Goal: Task Accomplishment & Management: Manage account settings

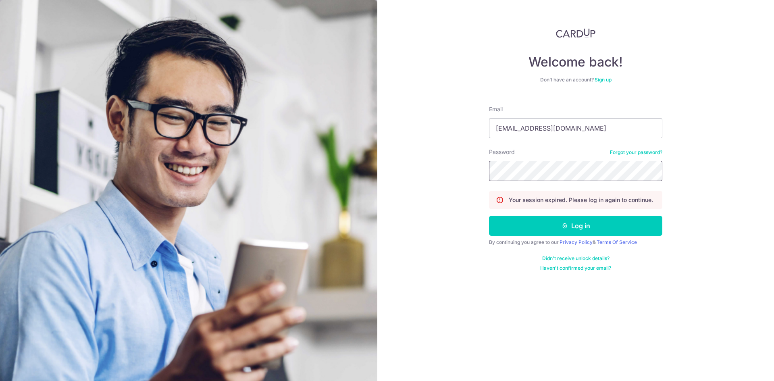
click at [489, 216] on button "Log in" at bounding box center [575, 226] width 173 height 20
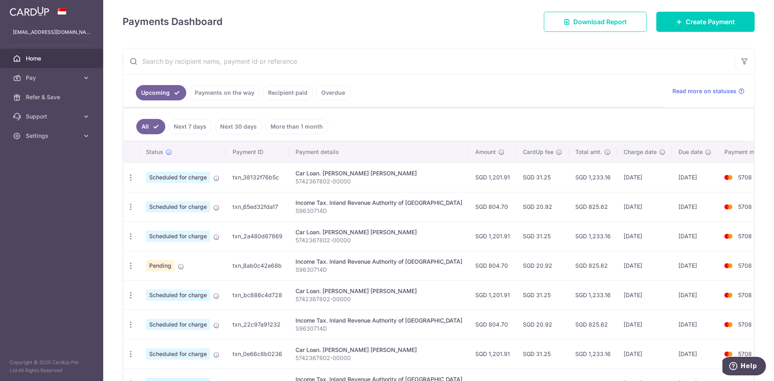
scroll to position [215, 0]
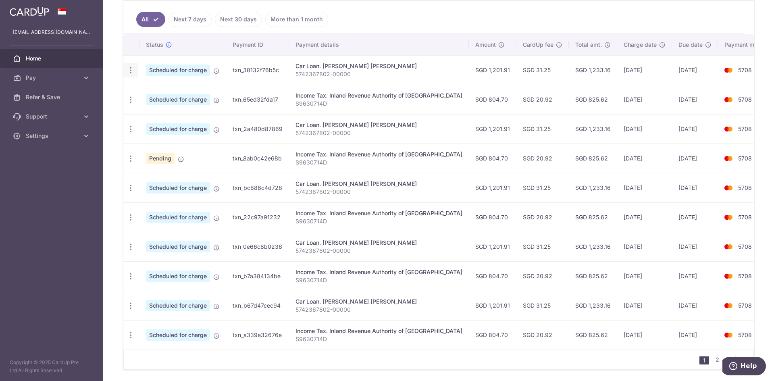
click at [128, 71] on icon "button" at bounding box center [131, 70] width 8 height 8
click at [163, 112] on span "Cancel payment" at bounding box center [174, 112] width 54 height 10
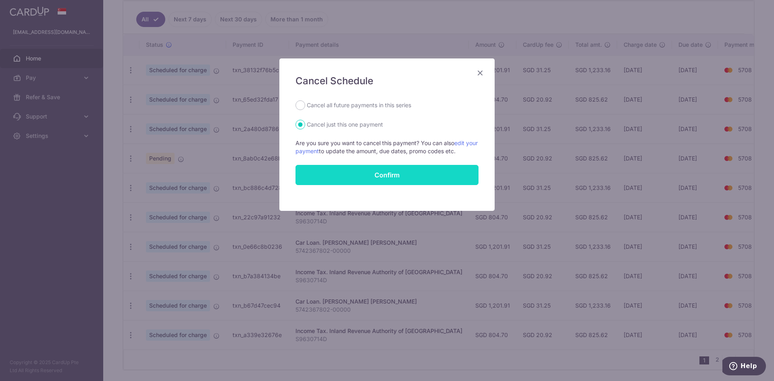
click at [401, 170] on button "Confirm" at bounding box center [386, 175] width 183 height 20
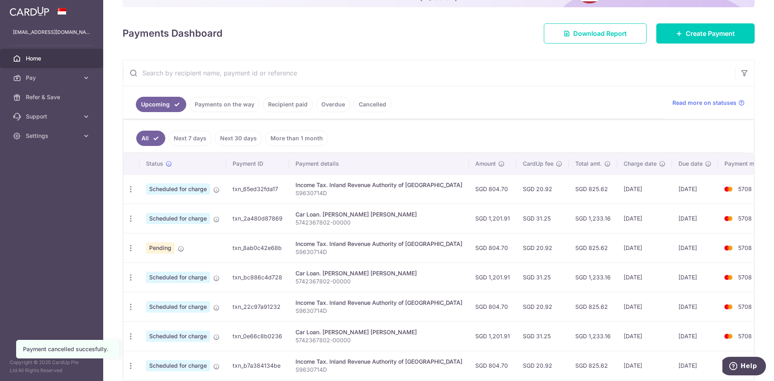
scroll to position [108, 0]
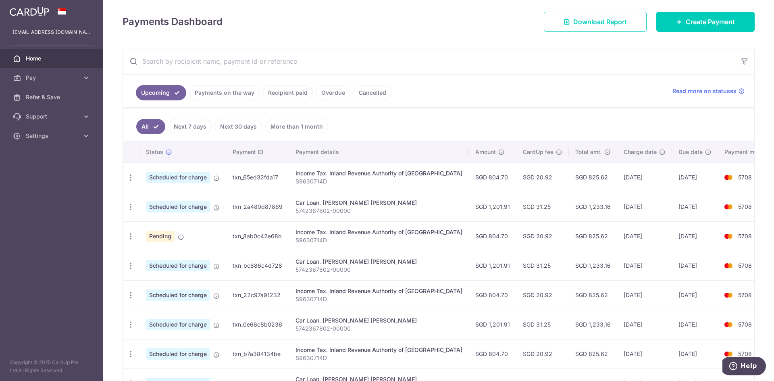
click at [357, 94] on link "Cancelled" at bounding box center [372, 92] width 38 height 15
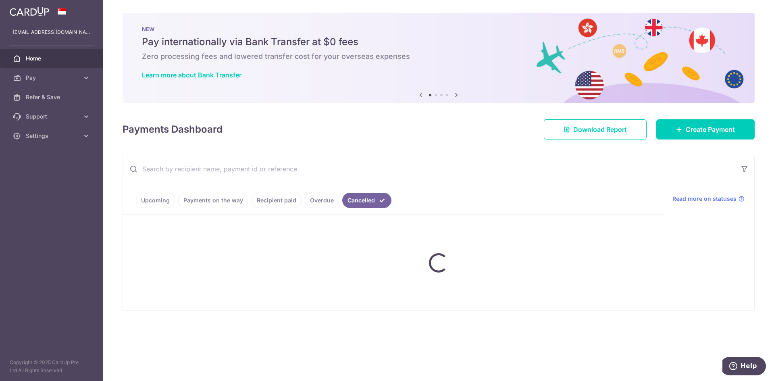
scroll to position [0, 0]
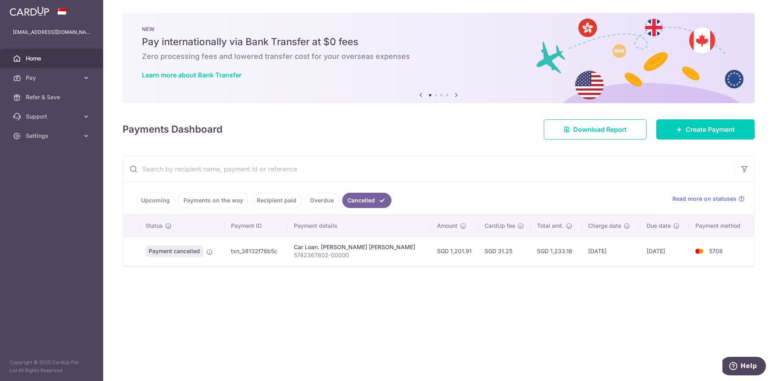
click at [189, 246] on span "Payment cancelled" at bounding box center [174, 250] width 58 height 11
click at [209, 253] on icon at bounding box center [209, 252] width 6 height 6
click at [728, 135] on link "Create Payment" at bounding box center [705, 129] width 98 height 20
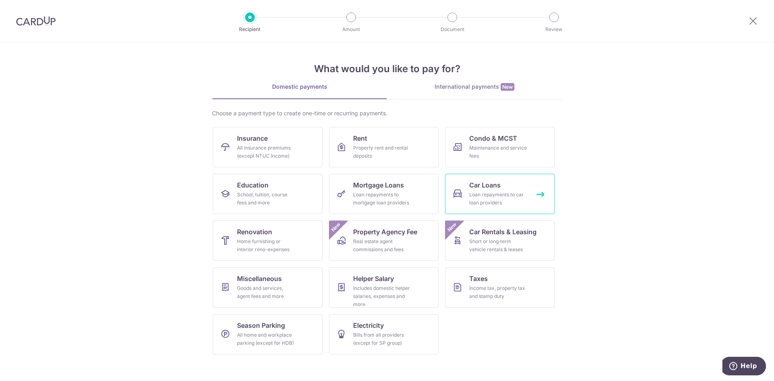
click at [475, 191] on div "Loan repayments to car loan providers" at bounding box center [498, 199] width 58 height 16
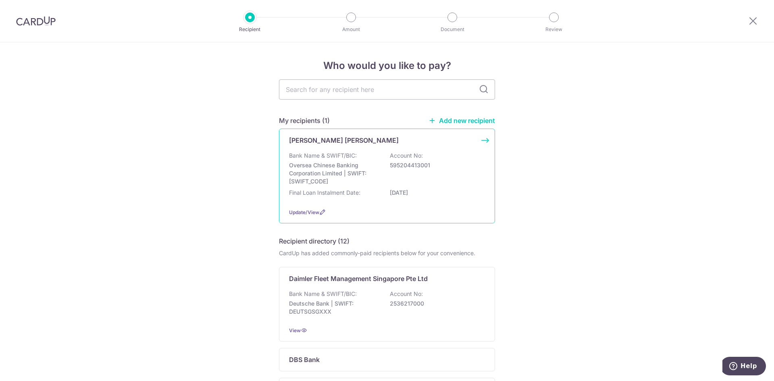
click at [418, 180] on div "Bank Name & SWIFT/BIC: Oversea Chinese Banking Corporation Limited | SWIFT: OCB…" at bounding box center [387, 168] width 196 height 34
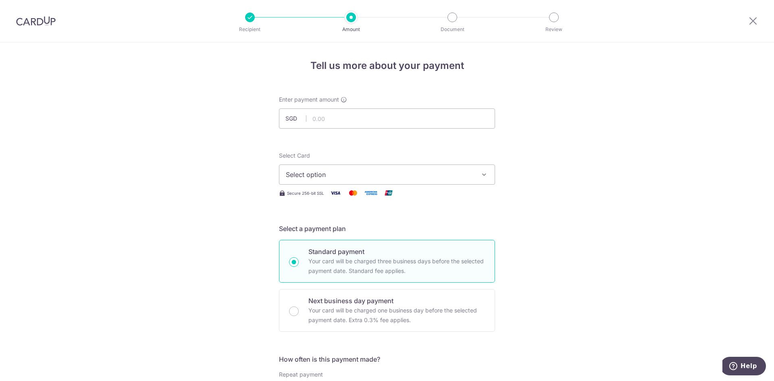
click at [340, 181] on button "Select option" at bounding box center [387, 174] width 216 height 20
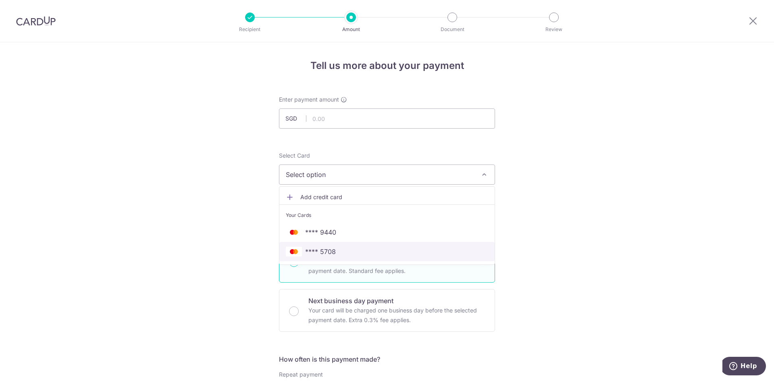
click at [330, 251] on span "**** 5708" at bounding box center [320, 252] width 31 height 10
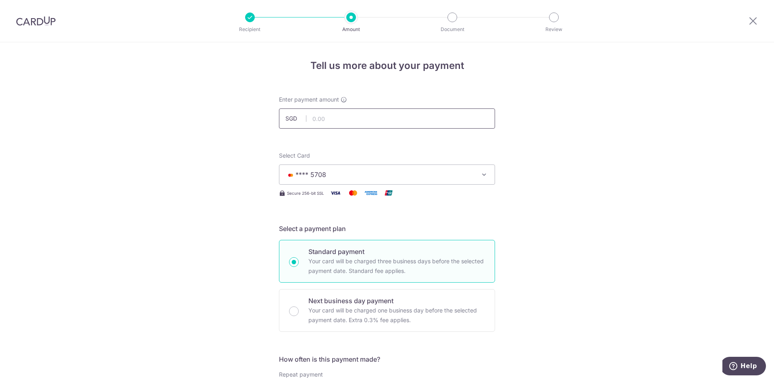
click at [363, 120] on input "text" at bounding box center [387, 118] width 216 height 20
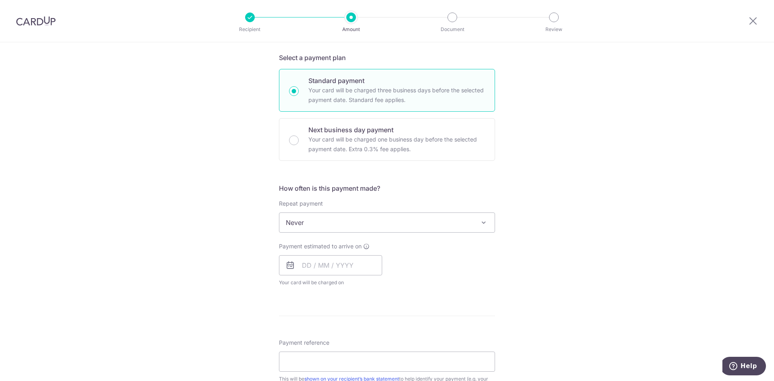
scroll to position [215, 0]
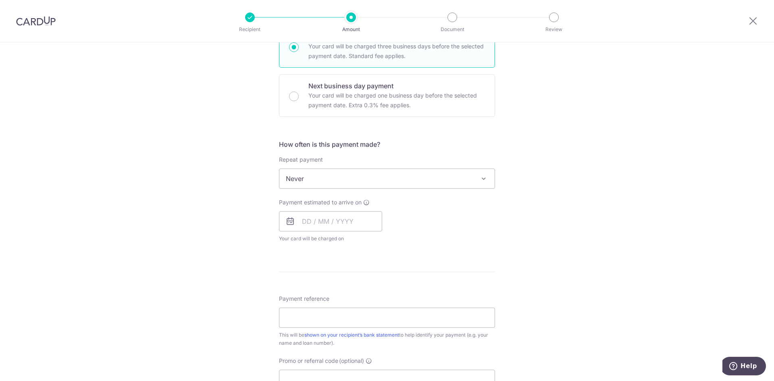
click at [365, 180] on span "Never" at bounding box center [386, 178] width 215 height 19
type input "1,201.91"
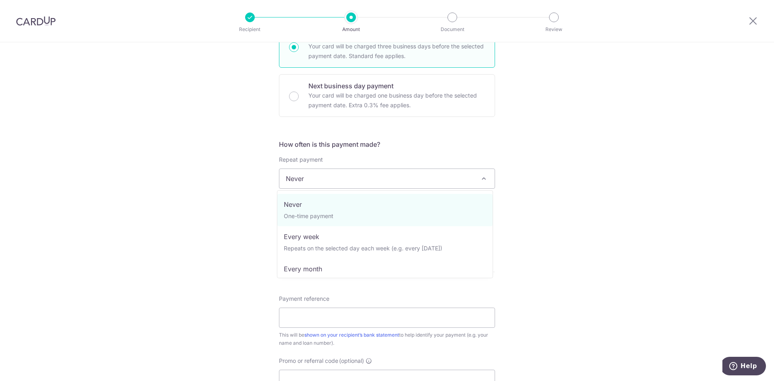
click at [236, 211] on div "Tell us more about your payment Enter payment amount SGD 1,201.91 1201.91 Selec…" at bounding box center [387, 192] width 774 height 729
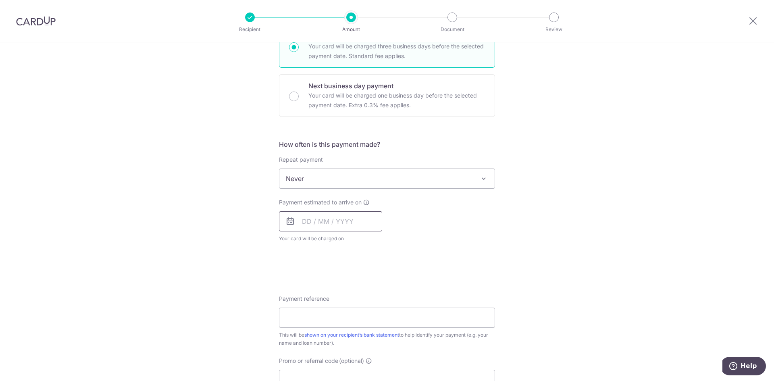
click at [306, 214] on input "text" at bounding box center [330, 221] width 103 height 20
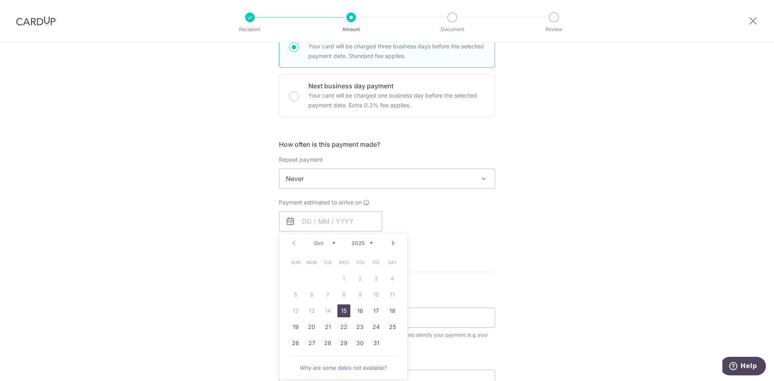
click at [260, 257] on div "Tell us more about your payment Enter payment amount SGD 1,201.91 1201.91 Selec…" at bounding box center [387, 192] width 774 height 729
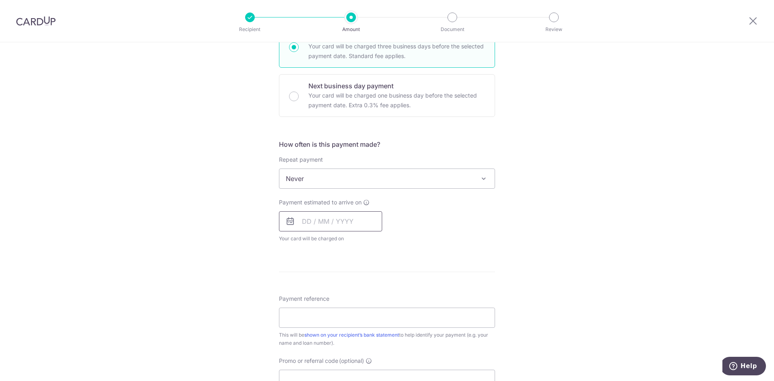
click at [318, 219] on input "text" at bounding box center [330, 221] width 103 height 20
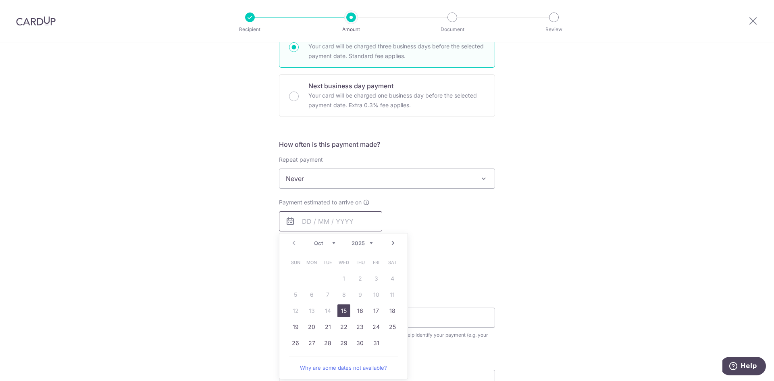
click at [306, 222] on input "text" at bounding box center [330, 221] width 103 height 20
click at [388, 311] on link "18" at bounding box center [392, 310] width 13 height 13
type input "[DATE]"
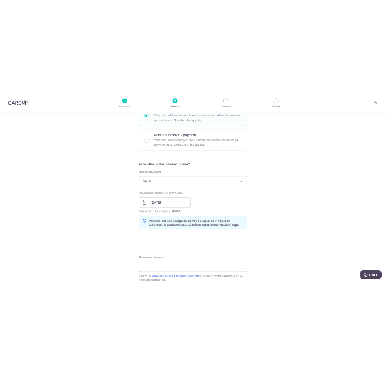
scroll to position [322, 0]
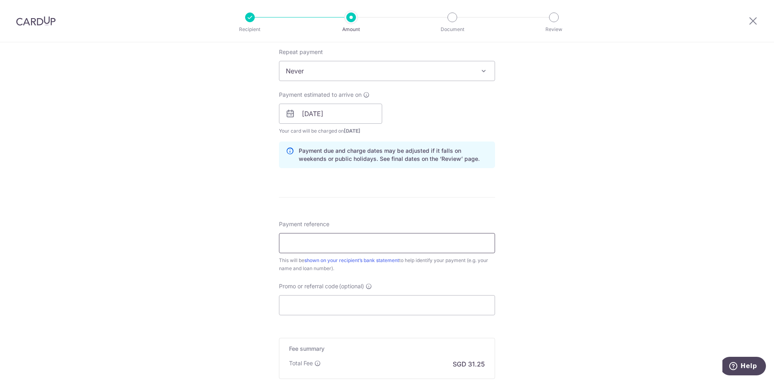
click at [367, 244] on input "Payment reference" at bounding box center [387, 243] width 216 height 20
click at [483, 267] on div "This will be shown on your recipient’s bank statement to help identify your pay…" at bounding box center [387, 264] width 216 height 16
click at [353, 248] on input "Payment reference" at bounding box center [387, 243] width 216 height 20
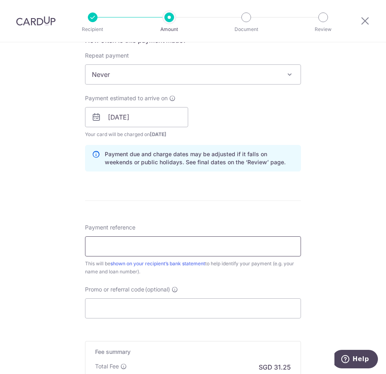
scroll to position [269, 0]
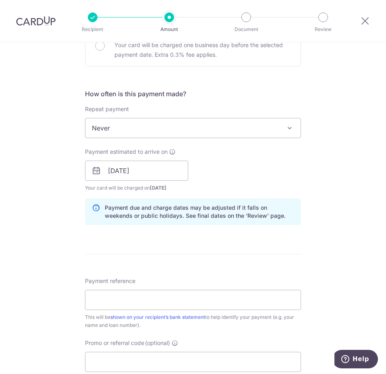
drag, startPoint x: 272, startPoint y: 183, endPoint x: 263, endPoint y: 187, distance: 10.6
click at [272, 183] on div "Payment estimated to arrive on 18/10/2025 Prev Next Jan Feb Mar Apr May Jun Jul…" at bounding box center [193, 170] width 226 height 44
click at [160, 292] on input "Payment reference" at bounding box center [193, 300] width 216 height 20
click at [129, 300] on input "574236780200000" at bounding box center [193, 300] width 216 height 20
type input "5742367802-00000"
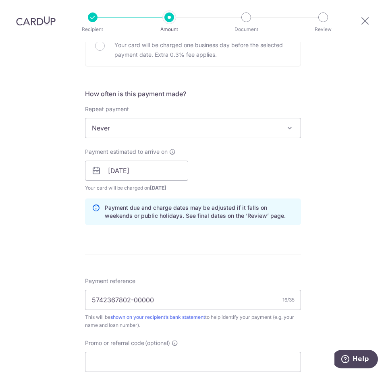
click at [198, 252] on form "Enter payment amount SGD 1,201.91 1201.91 Select Card **** 5708 Add credit card…" at bounding box center [193, 165] width 216 height 671
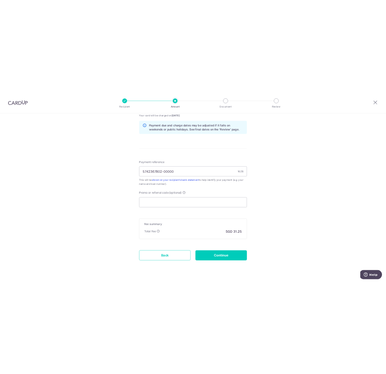
scroll to position [423, 0]
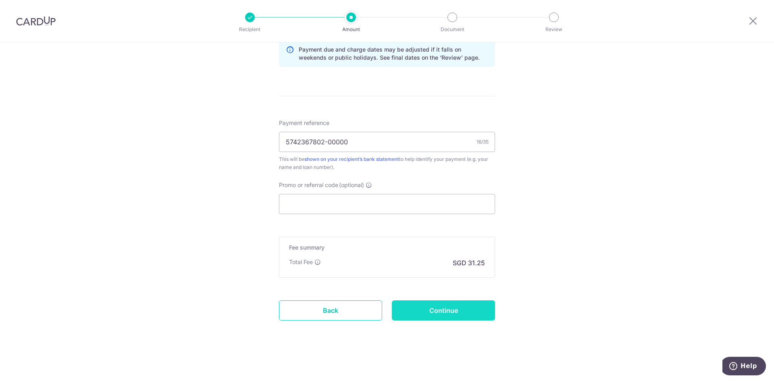
click at [476, 311] on input "Continue" at bounding box center [443, 310] width 103 height 20
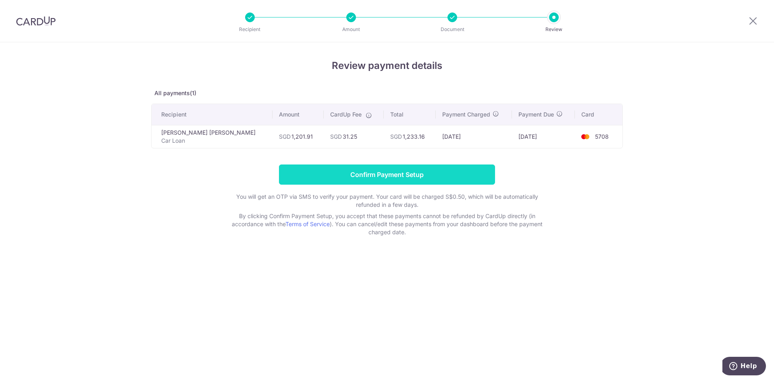
click at [386, 174] on input "Confirm Payment Setup" at bounding box center [387, 174] width 216 height 20
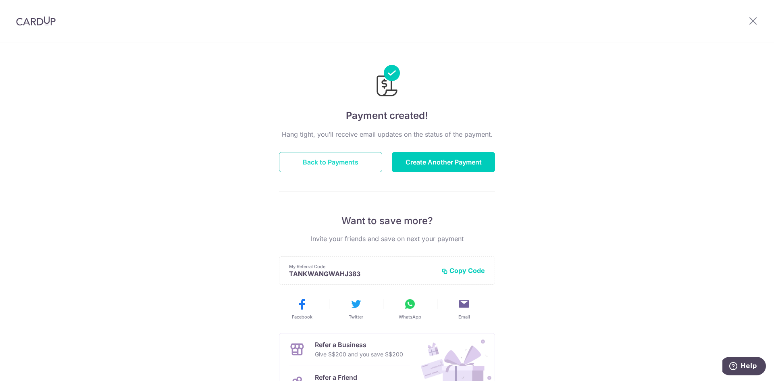
click at [326, 165] on button "Back to Payments" at bounding box center [330, 162] width 103 height 20
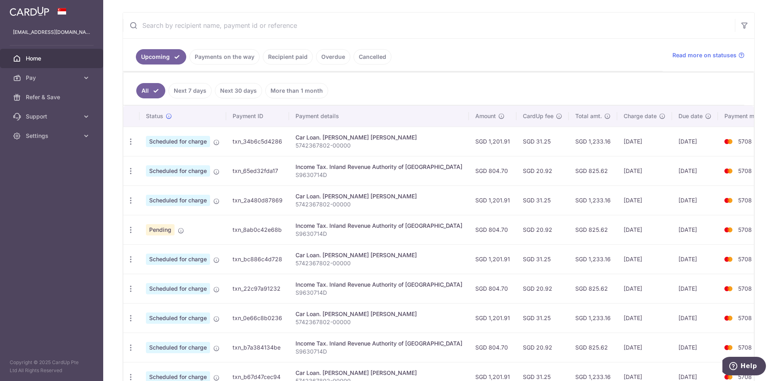
scroll to position [161, 0]
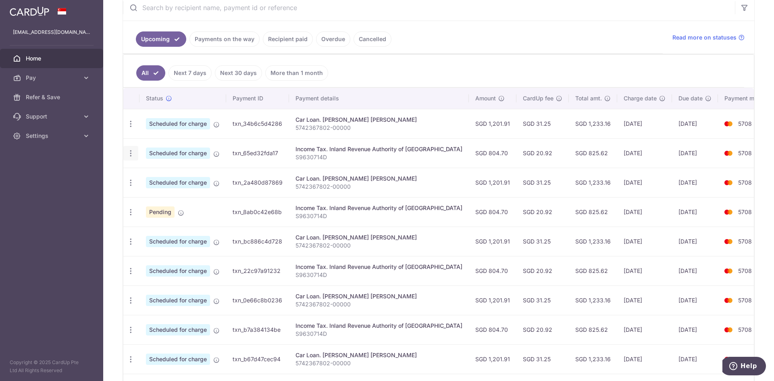
click at [133, 156] on icon "button" at bounding box center [131, 153] width 8 height 8
click at [150, 193] on span "Cancel payment" at bounding box center [174, 195] width 54 height 10
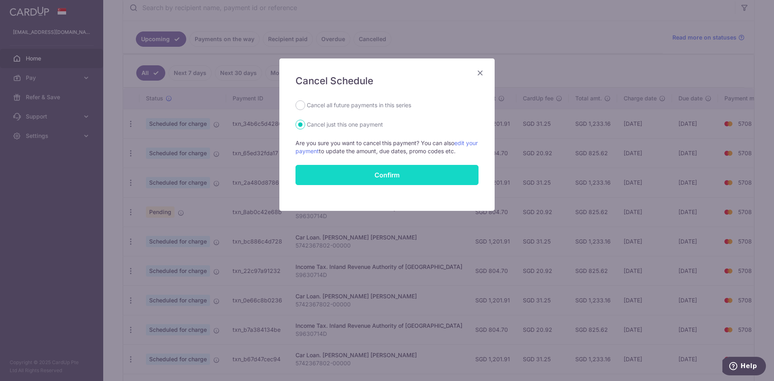
click at [396, 173] on button "Confirm" at bounding box center [386, 175] width 183 height 20
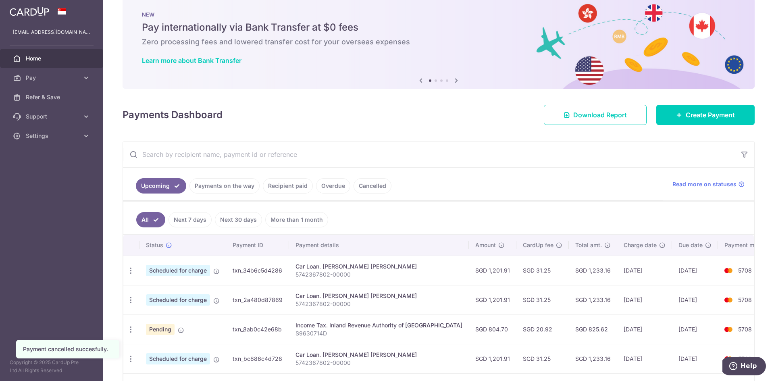
scroll to position [54, 0]
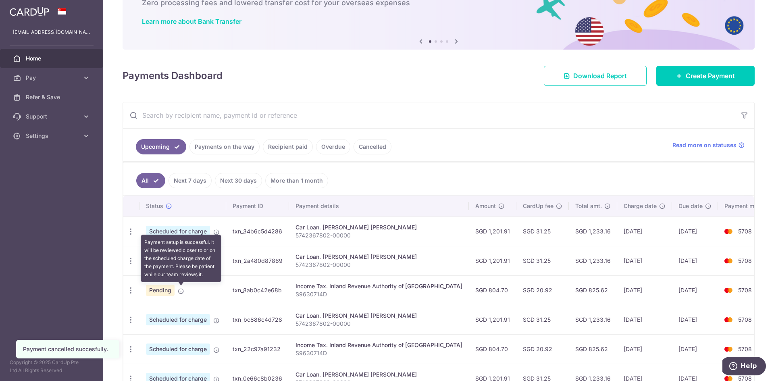
click at [183, 293] on icon at bounding box center [181, 291] width 6 height 6
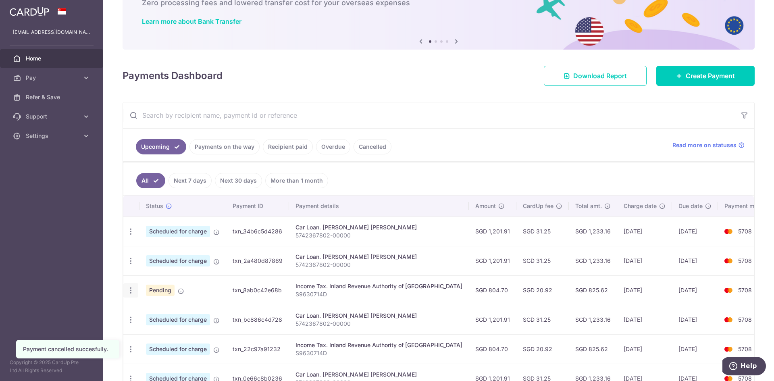
click at [131, 291] on icon "button" at bounding box center [131, 290] width 8 height 8
click at [172, 309] on span "Update payment" at bounding box center [173, 312] width 55 height 10
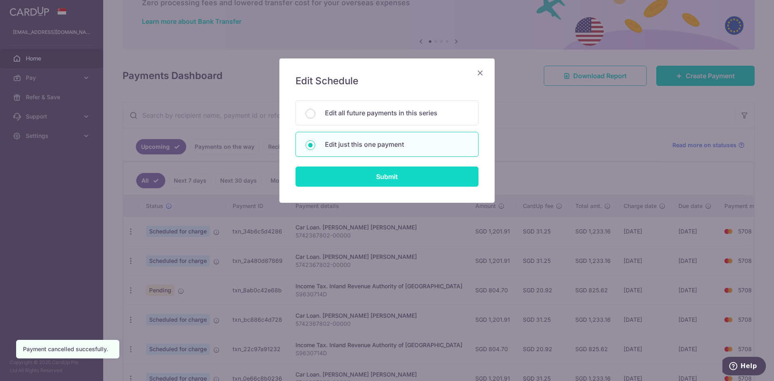
click at [378, 180] on input "Submit" at bounding box center [386, 176] width 183 height 20
radio input "true"
type input "804.70"
type input "[DATE]"
type input "S9630714D"
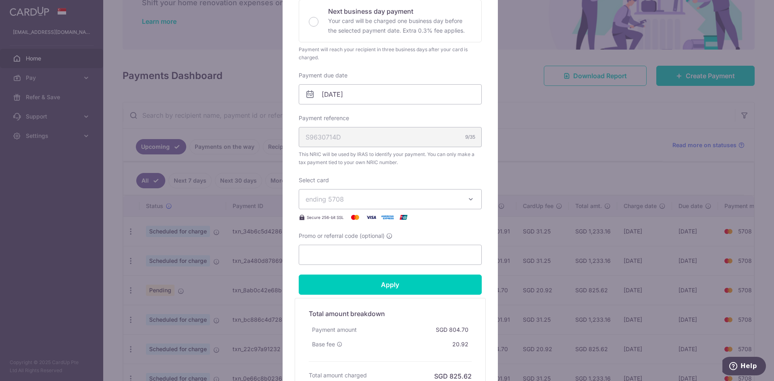
scroll to position [272, 0]
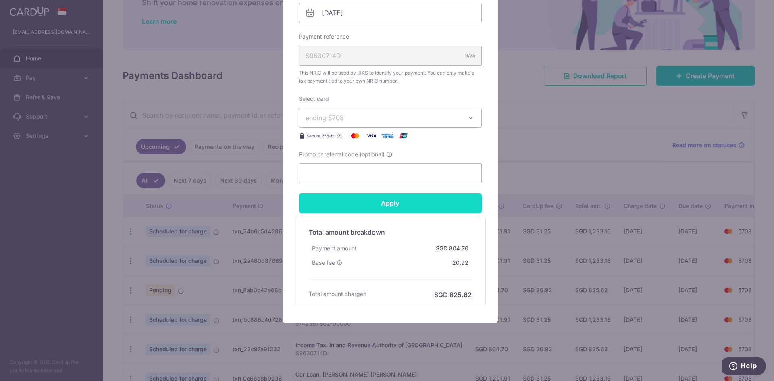
click at [401, 210] on input "Apply" at bounding box center [390, 203] width 183 height 20
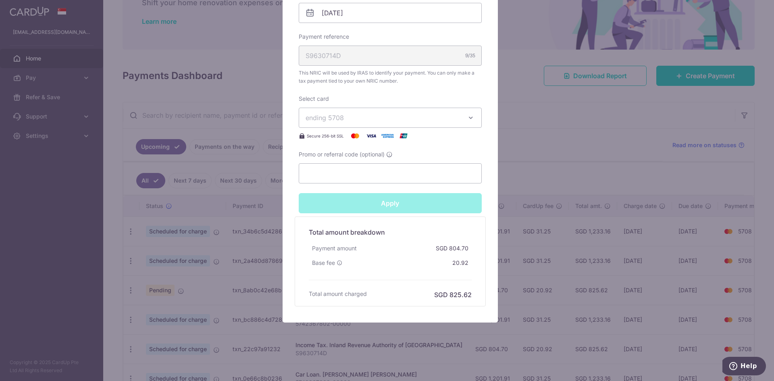
type input "Successfully Applied"
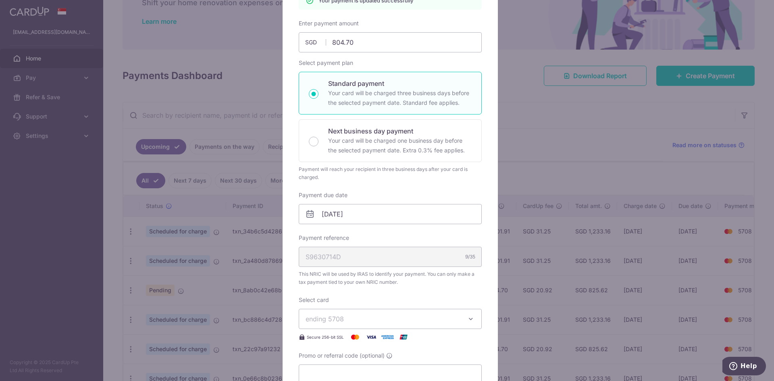
scroll to position [4, 0]
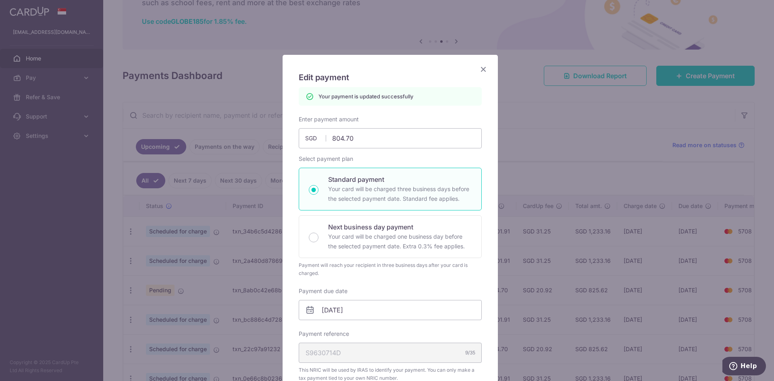
click at [480, 68] on icon "Close" at bounding box center [483, 69] width 10 height 10
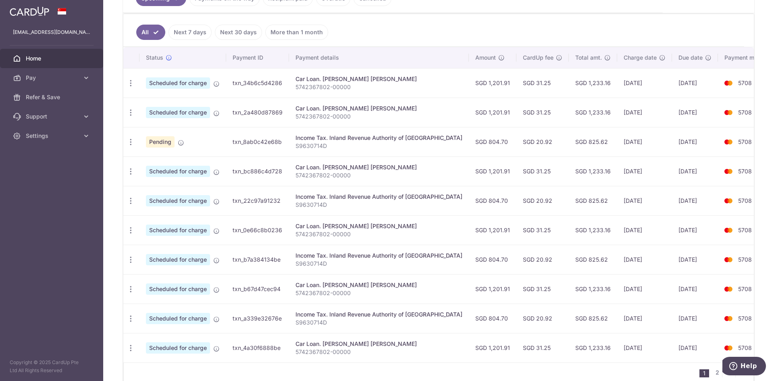
scroll to position [242, 0]
